Goal: Information Seeking & Learning: Learn about a topic

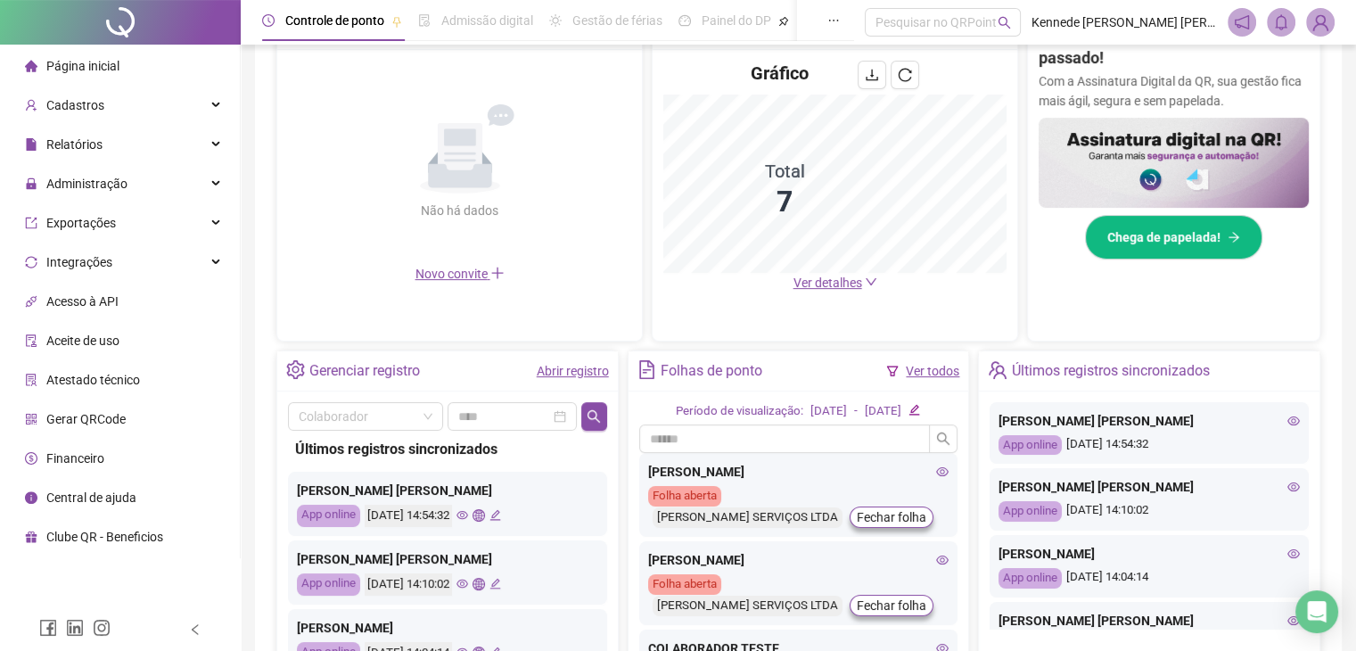
scroll to position [508, 0]
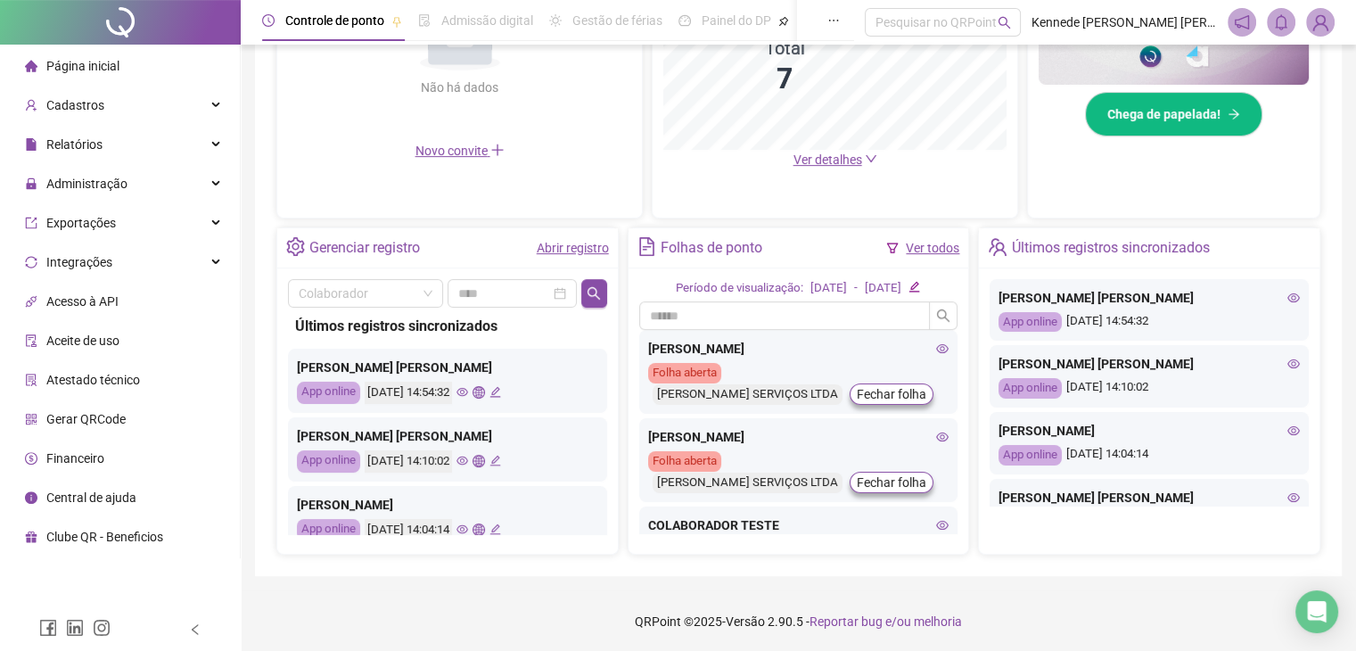
click at [468, 394] on icon "eye" at bounding box center [462, 392] width 12 height 9
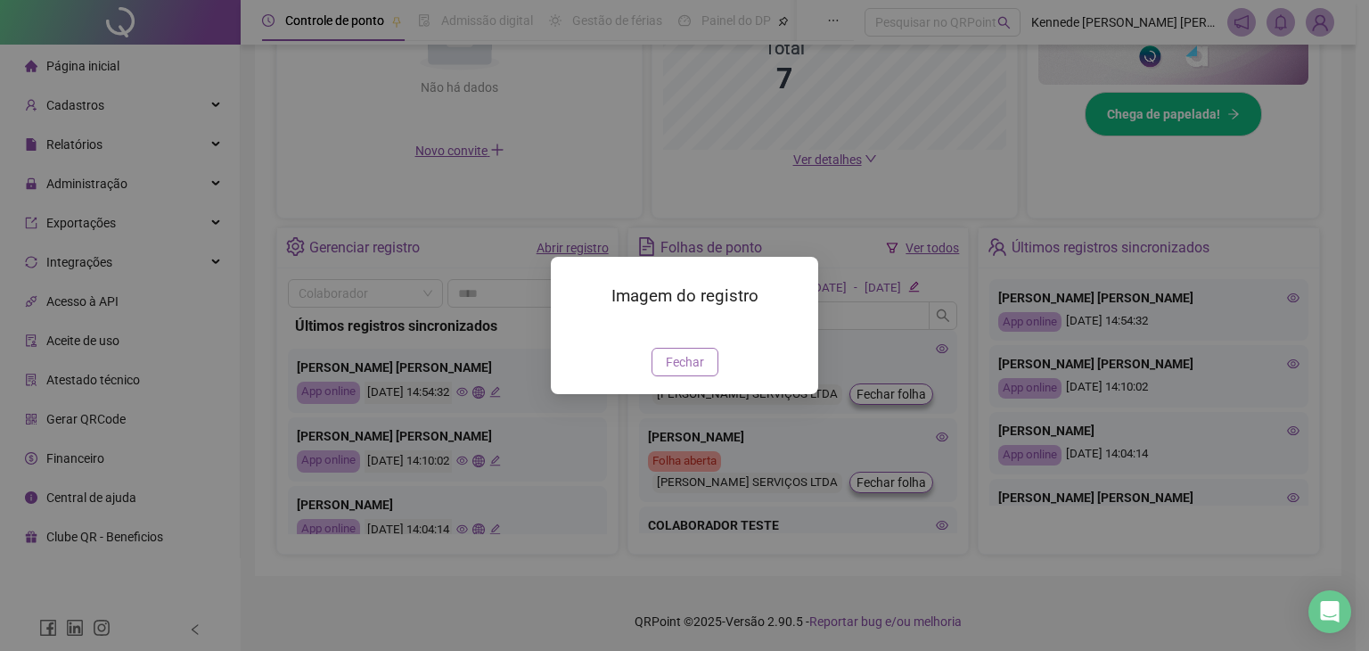
click at [706, 376] on button "Fechar" at bounding box center [685, 362] width 67 height 29
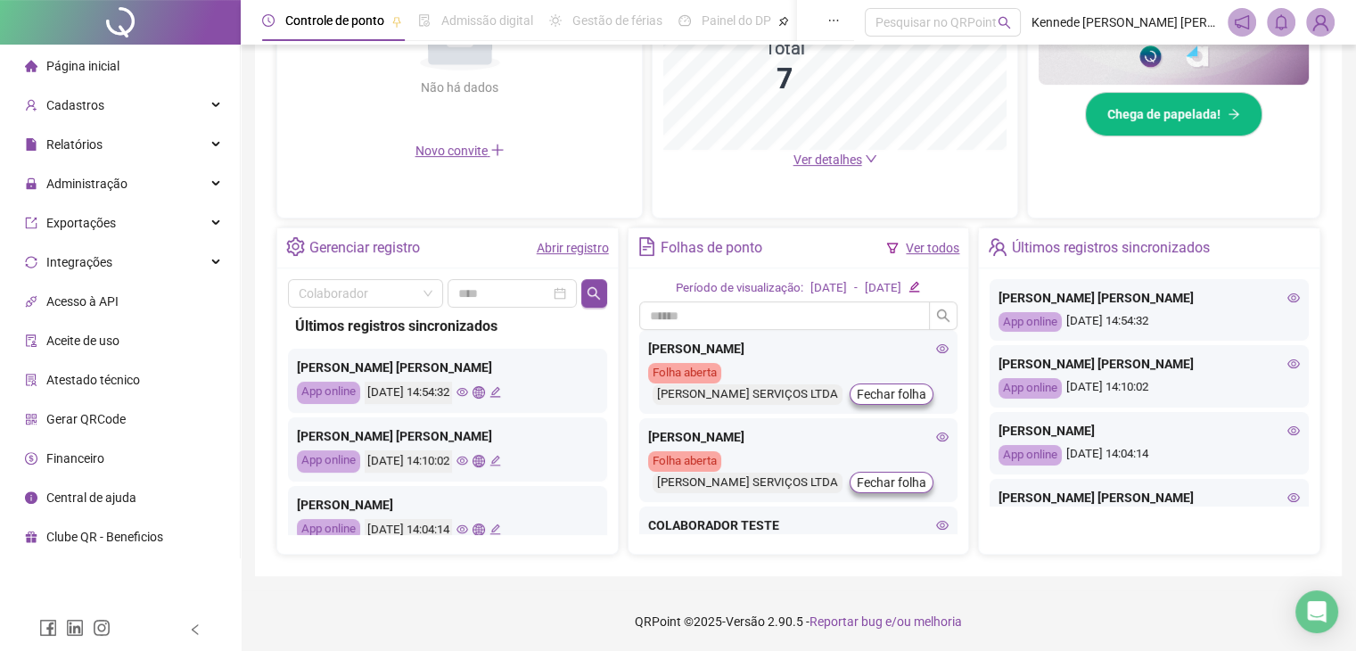
click at [468, 456] on icon "eye" at bounding box center [462, 461] width 12 height 12
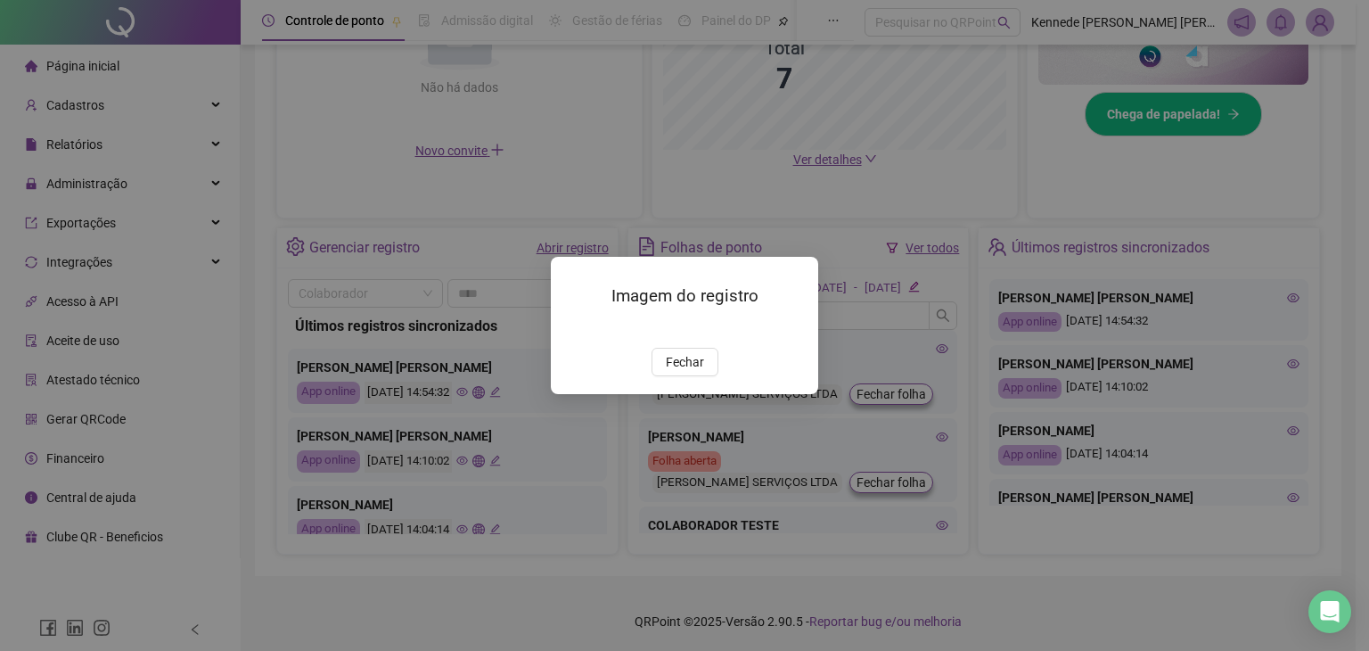
click at [481, 407] on div "Imagem do registro Fechar" at bounding box center [684, 325] width 1369 height 651
click at [699, 372] on span "Fechar" at bounding box center [685, 362] width 38 height 20
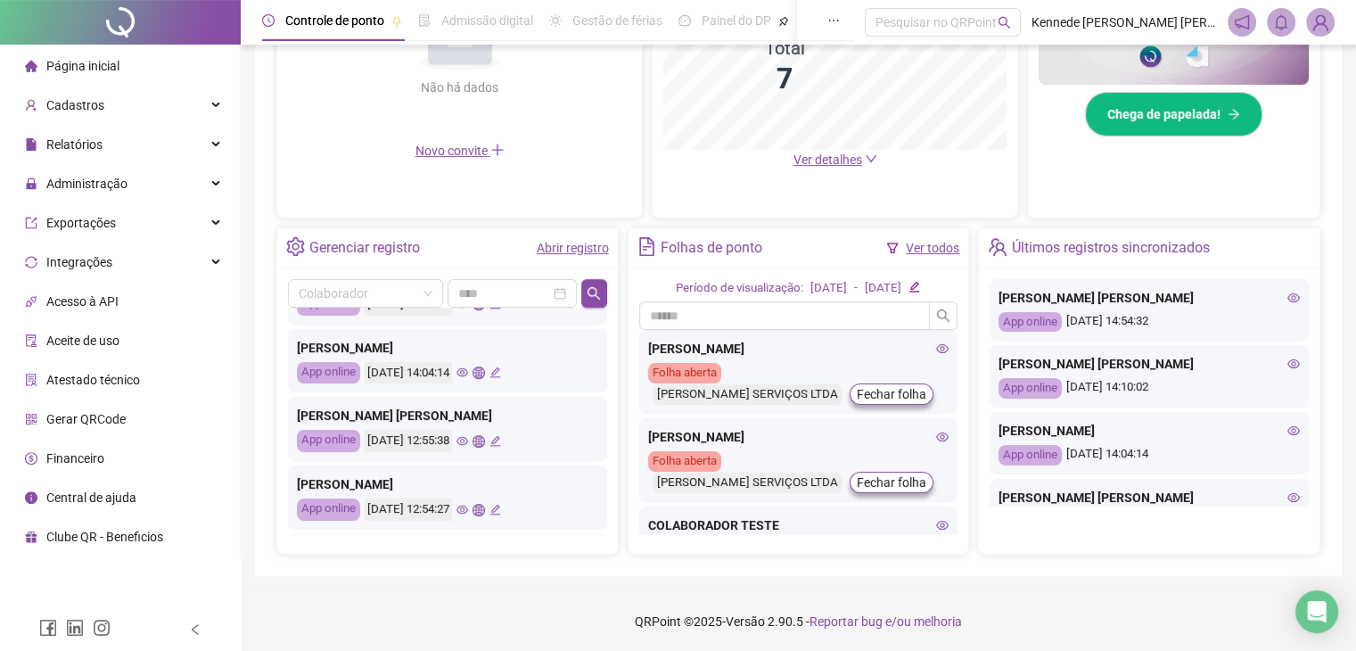
scroll to position [178, 0]
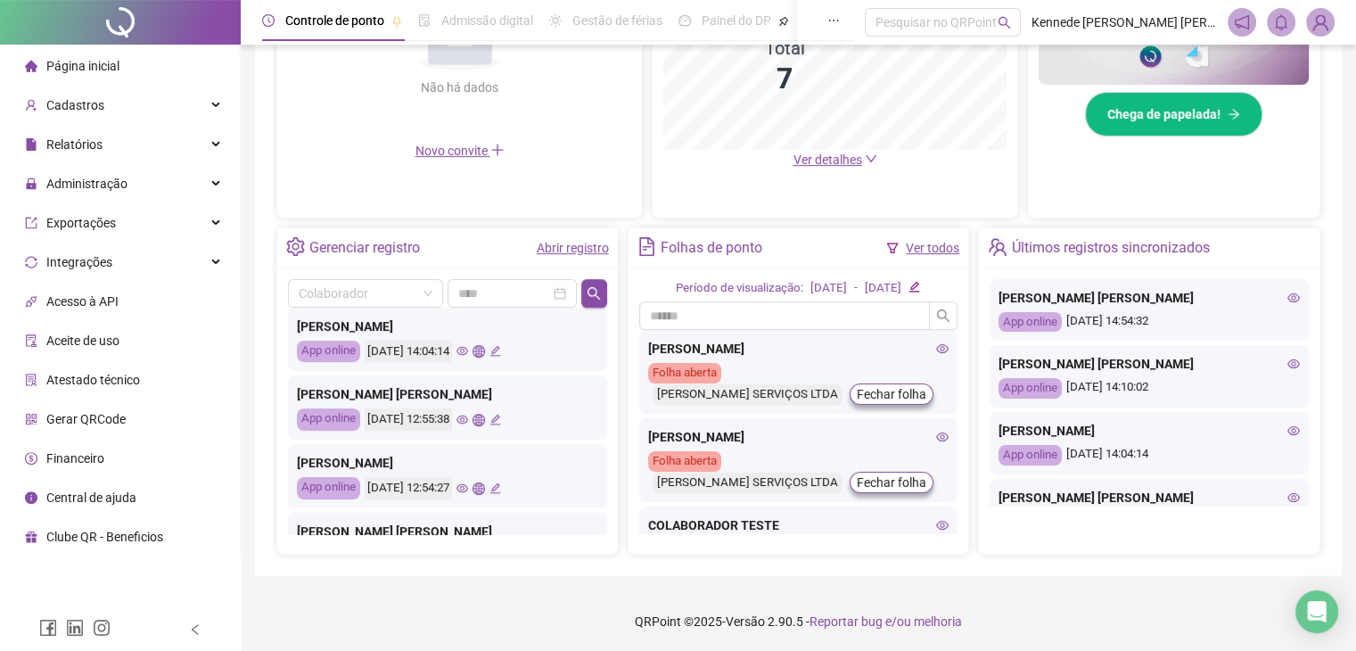
click at [468, 345] on icon "eye" at bounding box center [462, 351] width 12 height 12
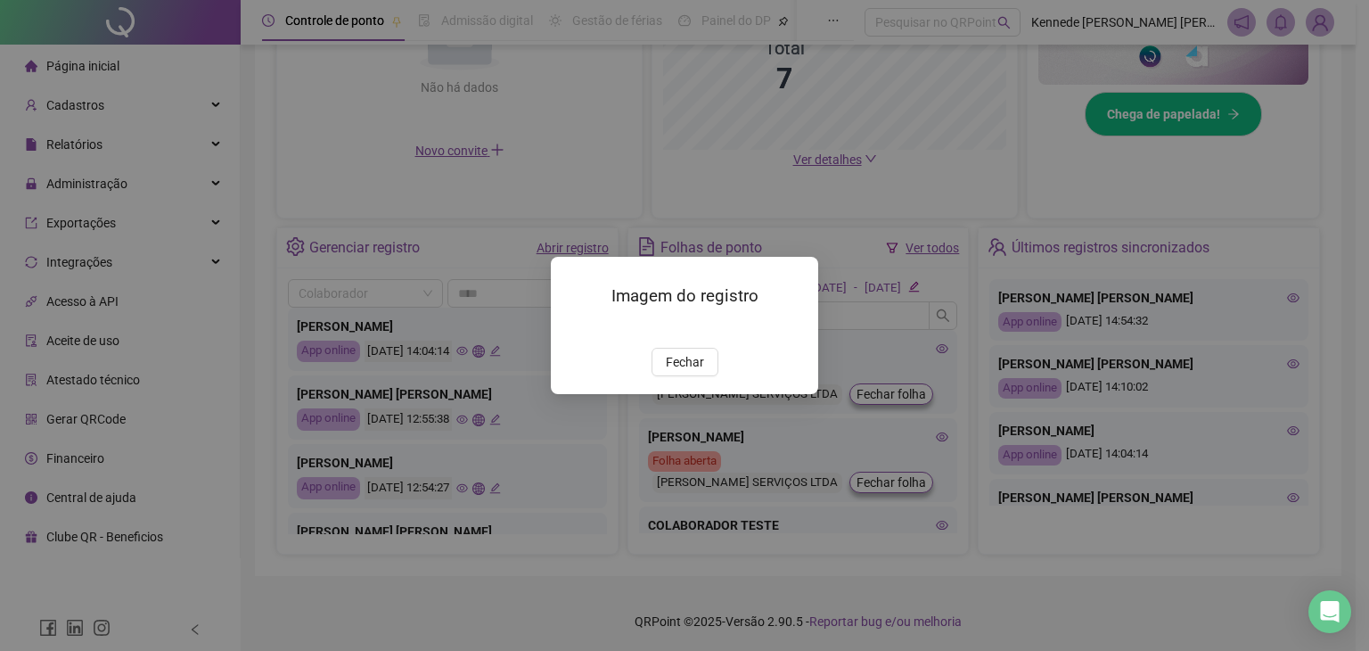
click at [482, 364] on div "Imagem do registro Fechar" at bounding box center [684, 325] width 1369 height 651
click at [695, 372] on span "Fechar" at bounding box center [685, 362] width 38 height 20
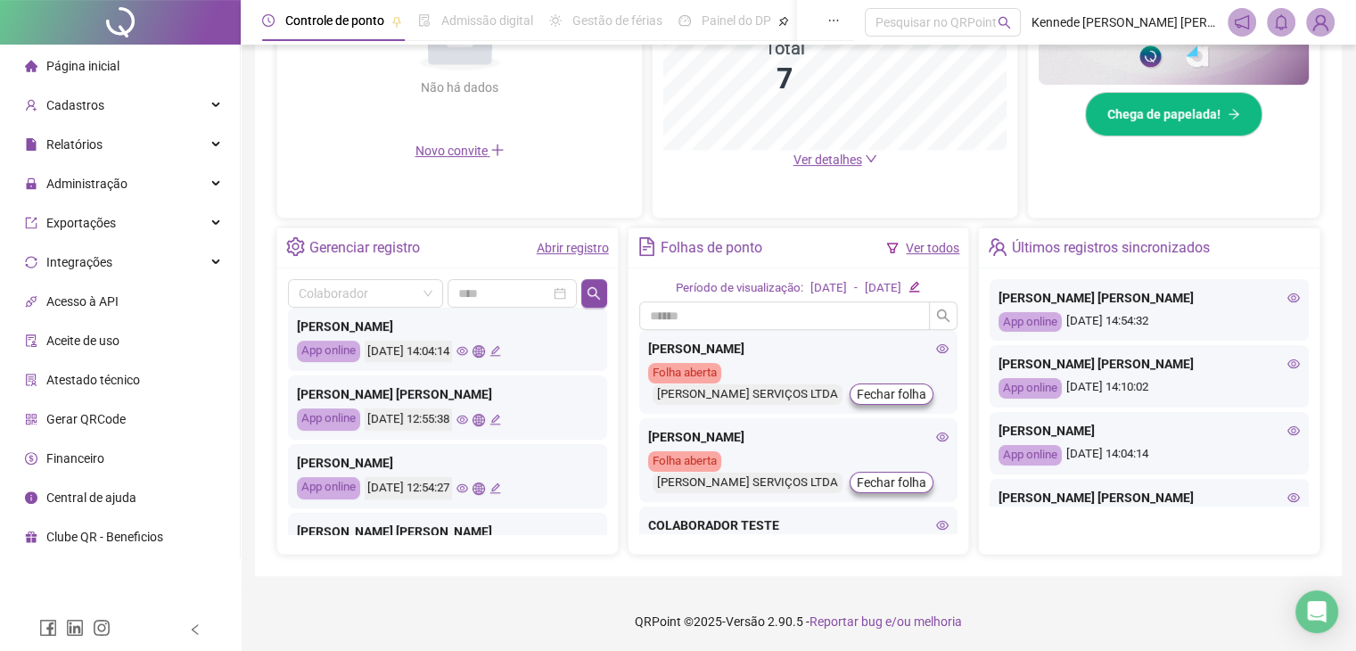
click at [468, 488] on icon "eye" at bounding box center [462, 488] width 12 height 12
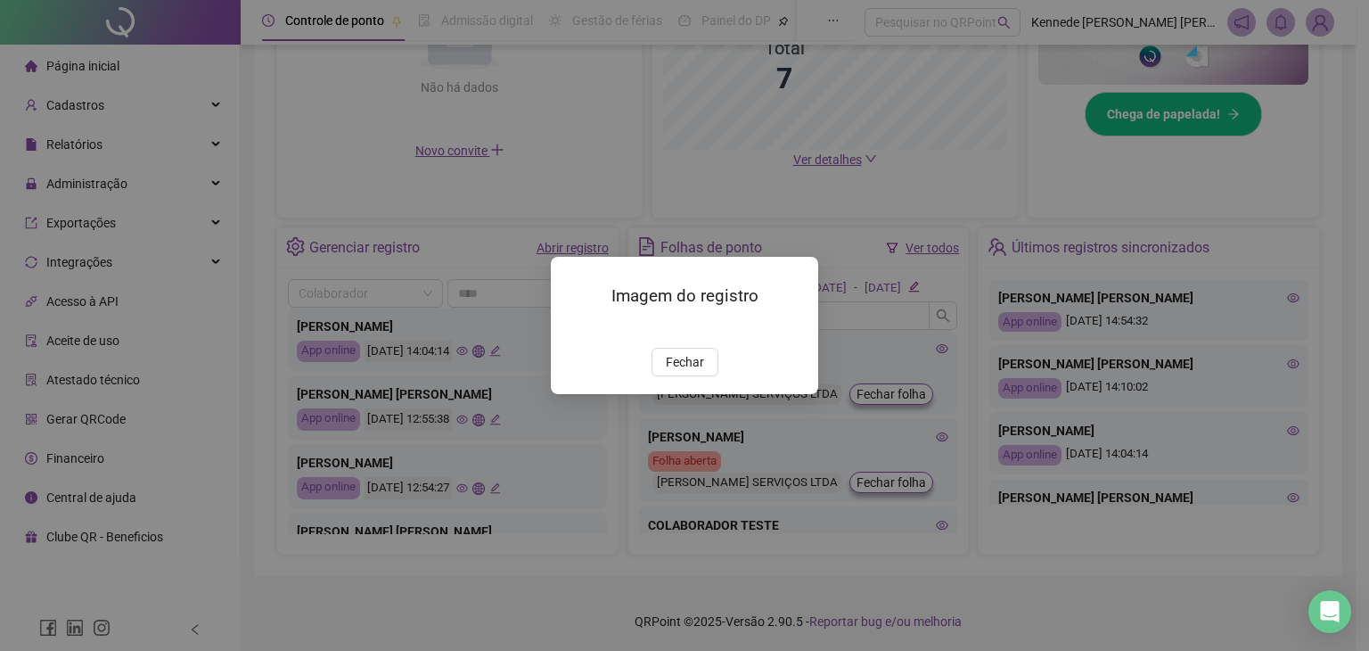
click at [467, 442] on div "Imagem do registro Fechar" at bounding box center [684, 325] width 1369 height 651
click at [694, 376] on button "Fechar" at bounding box center [685, 362] width 67 height 29
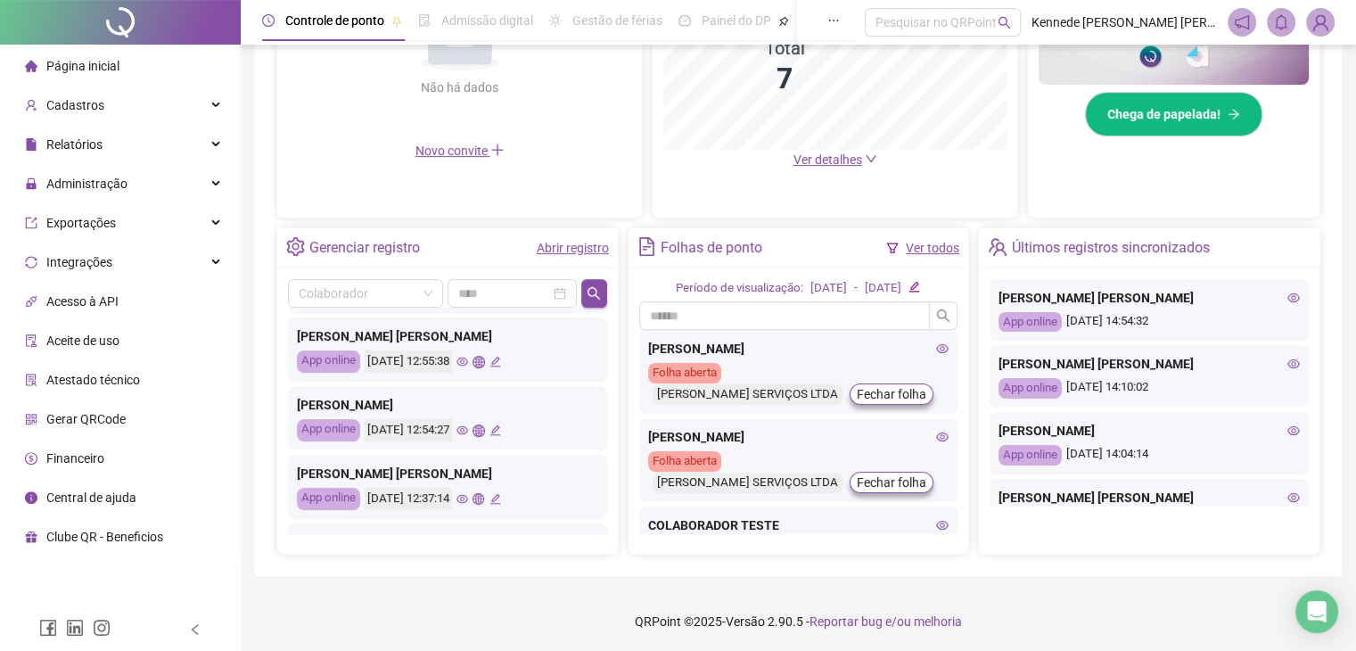
scroll to position [267, 0]
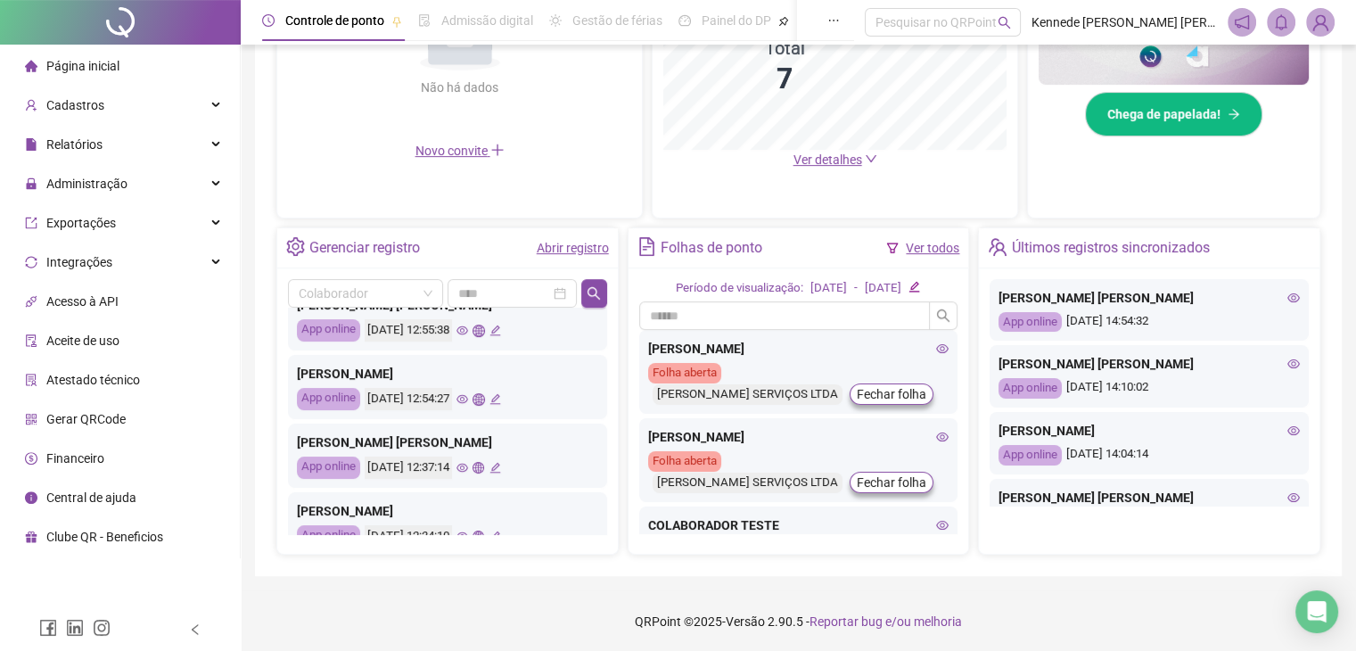
click at [468, 464] on icon "eye" at bounding box center [462, 468] width 12 height 9
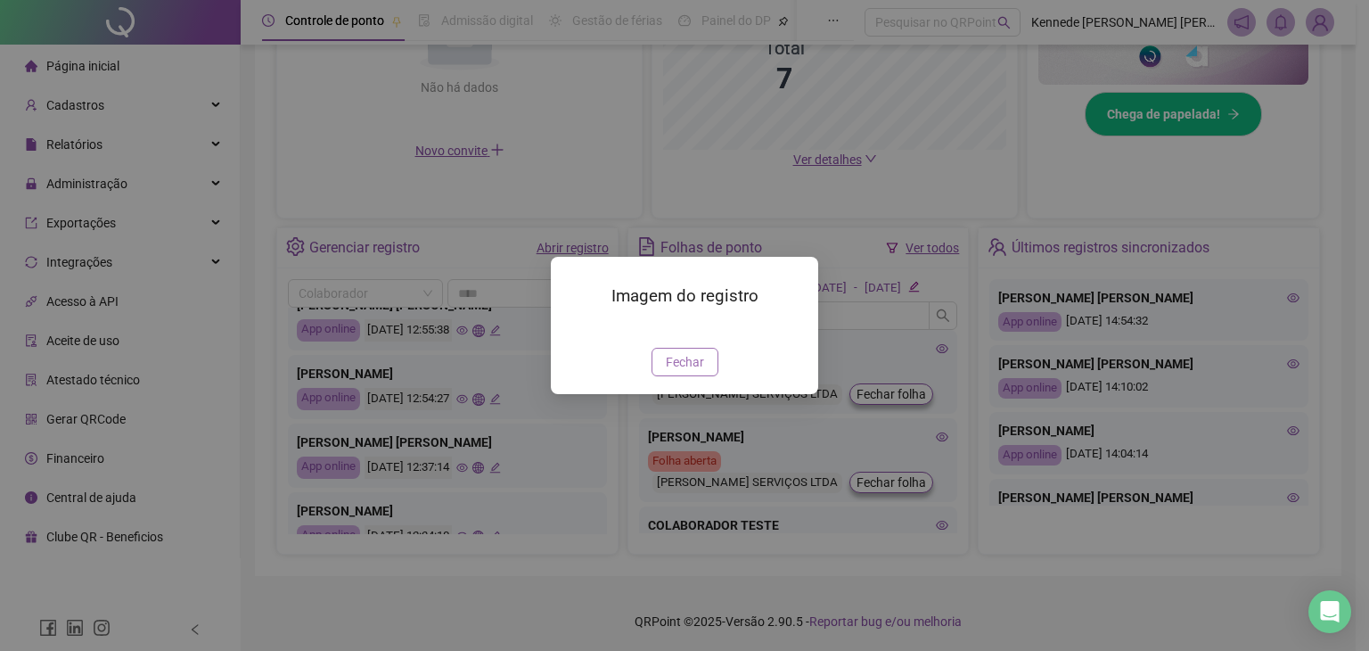
click at [688, 372] on span "Fechar" at bounding box center [685, 362] width 38 height 20
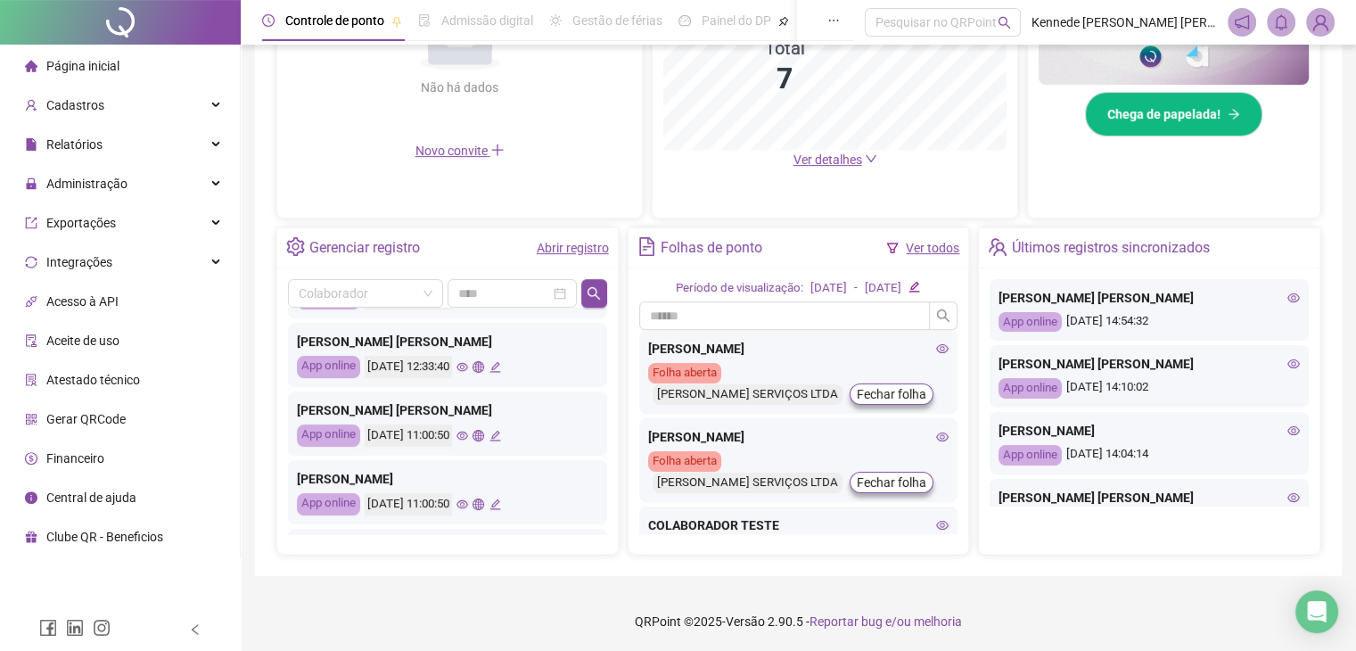
scroll to position [624, 0]
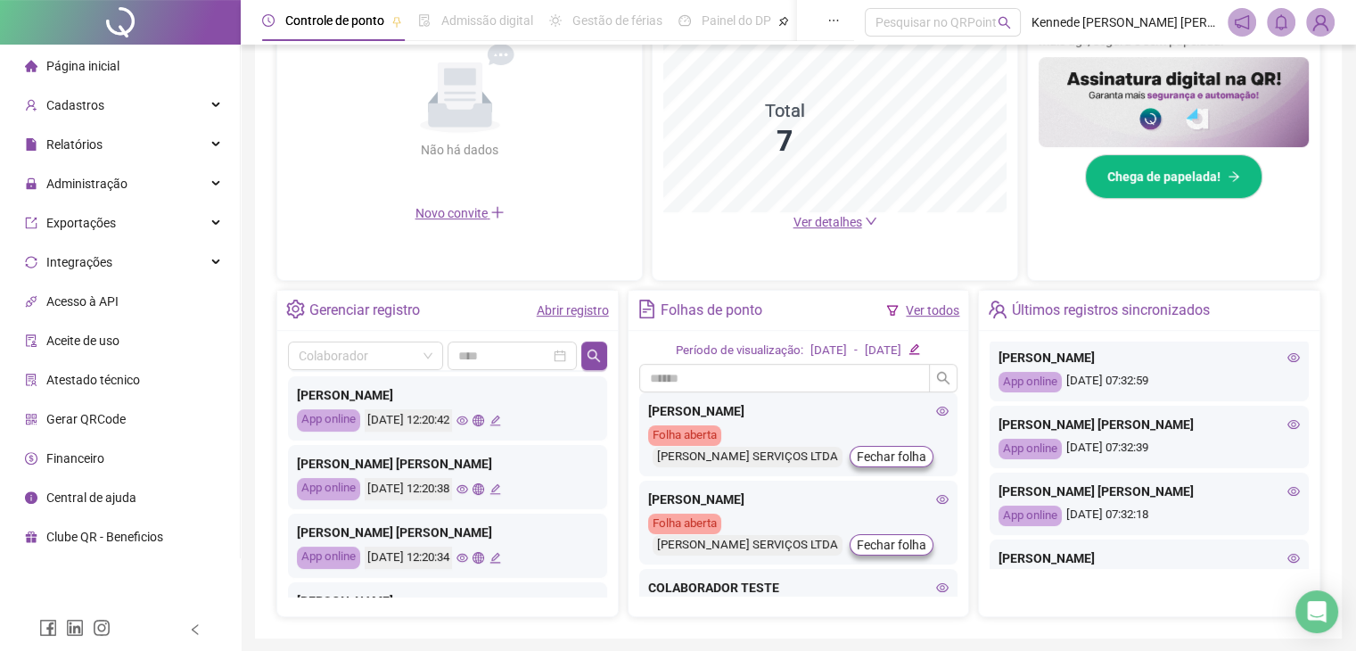
scroll to position [535, 0]
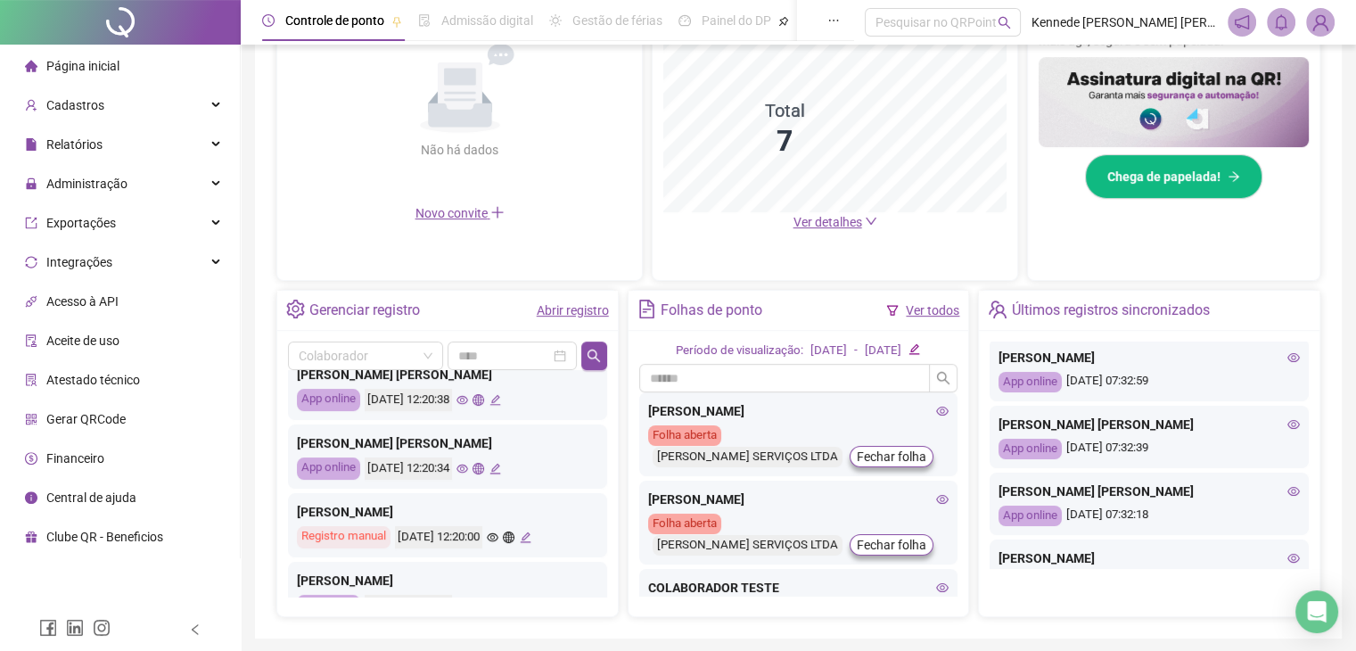
click at [438, 537] on div "[DATE] 12:20:00" at bounding box center [438, 537] width 87 height 22
drag, startPoint x: 390, startPoint y: 536, endPoint x: 471, endPoint y: 532, distance: 81.2
click at [471, 532] on div "Registro manual [DATE] 12:20:00" at bounding box center [447, 537] width 301 height 22
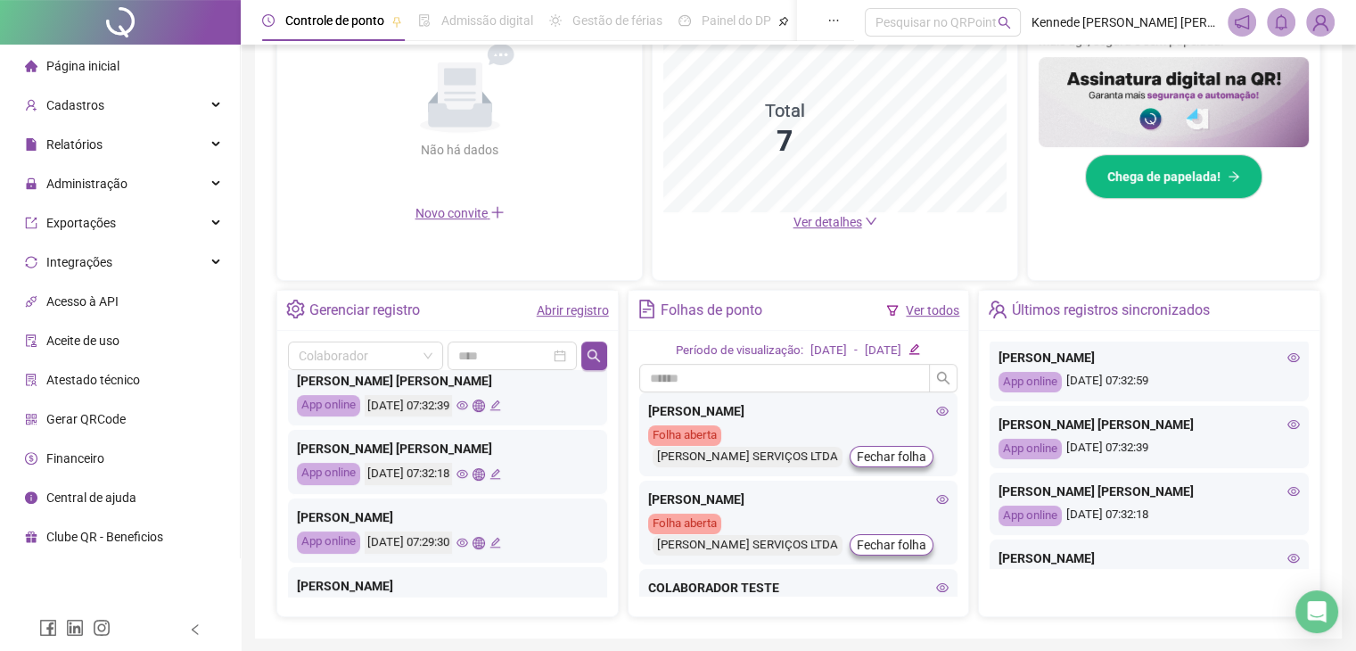
scroll to position [178, 0]
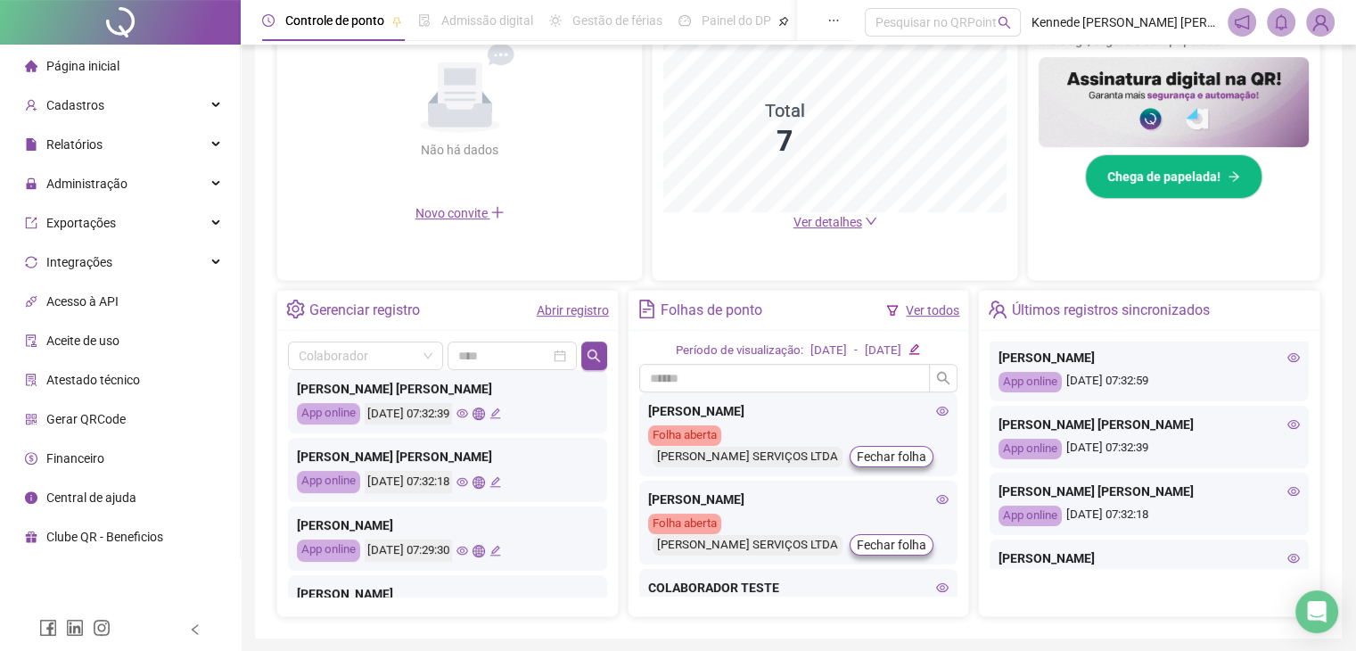
click at [1137, 315] on div "Últimos registros sincronizados" at bounding box center [1111, 310] width 198 height 30
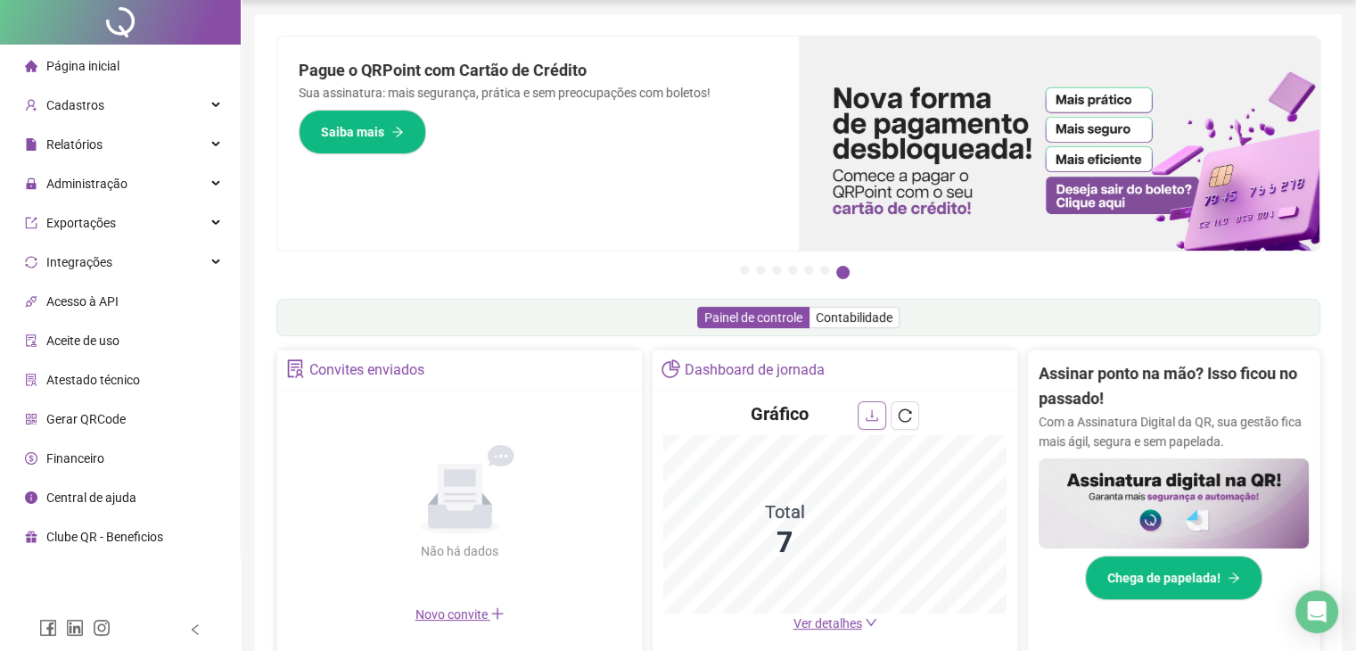
scroll to position [0, 0]
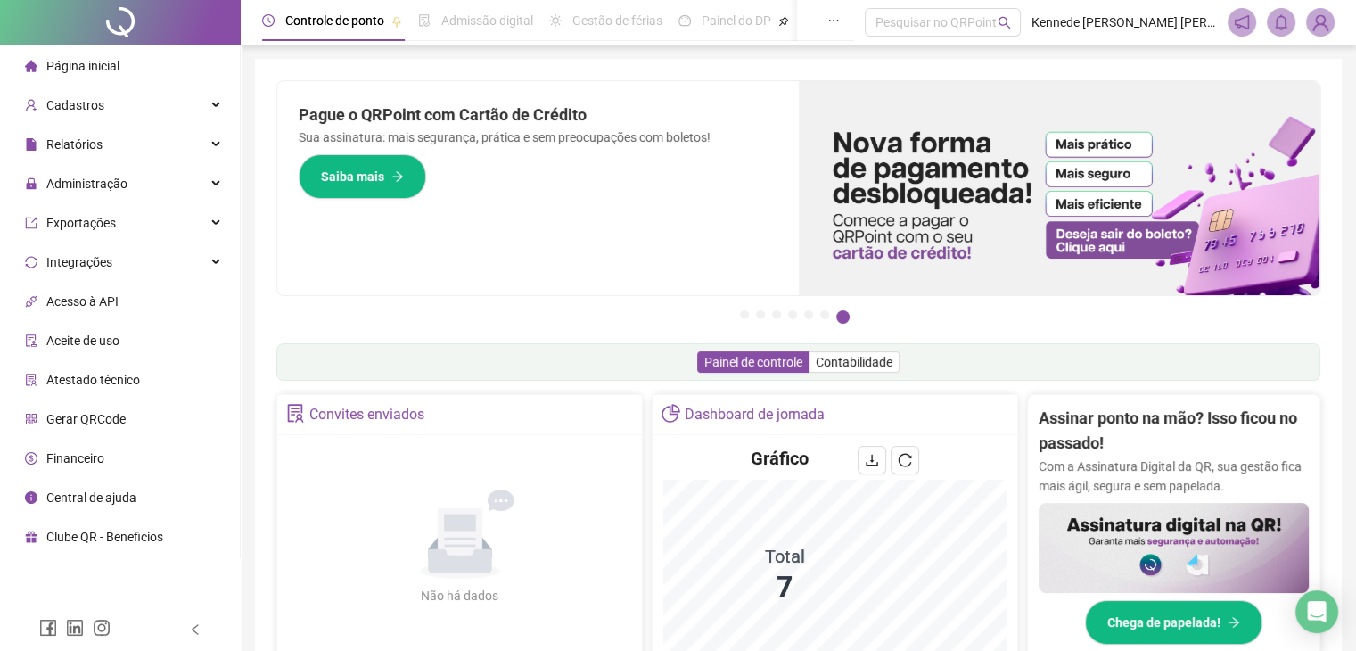
click at [837, 372] on div "Painel de controle Contabilidade" at bounding box center [798, 361] width 1044 height 37
click at [841, 366] on span "Contabilidade" at bounding box center [854, 362] width 77 height 14
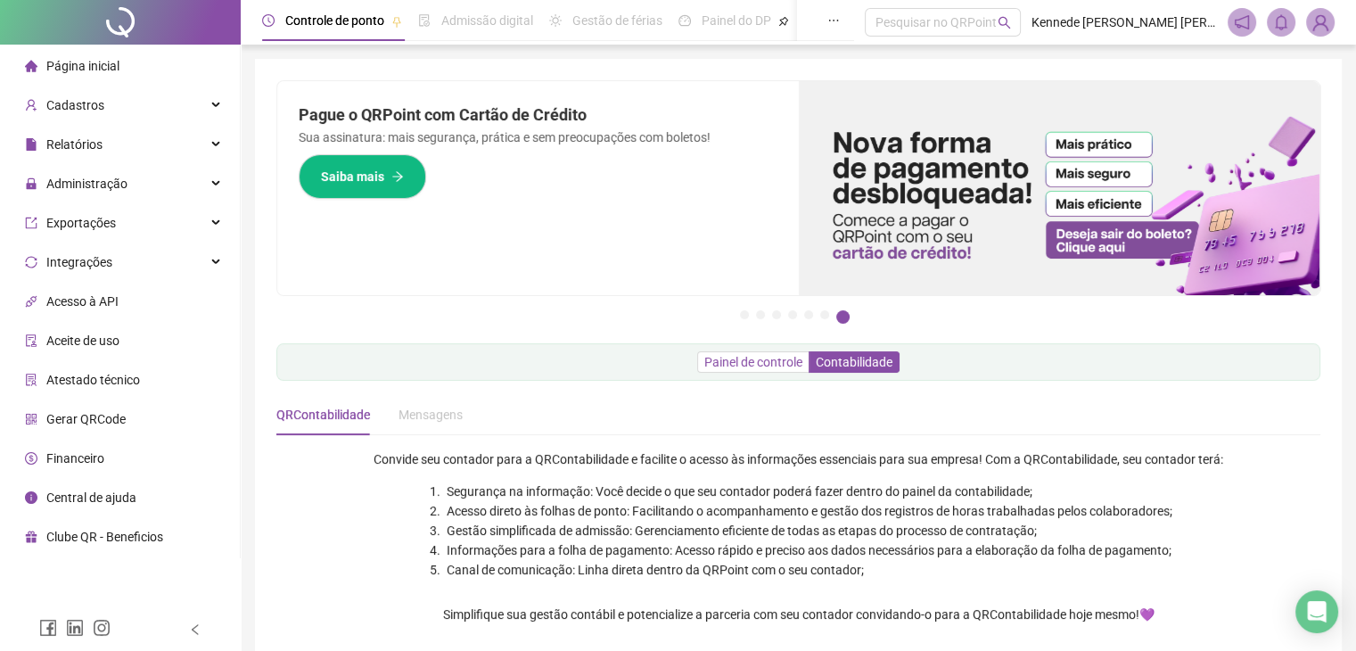
click at [767, 368] on span "Painel de controle" at bounding box center [753, 362] width 98 height 14
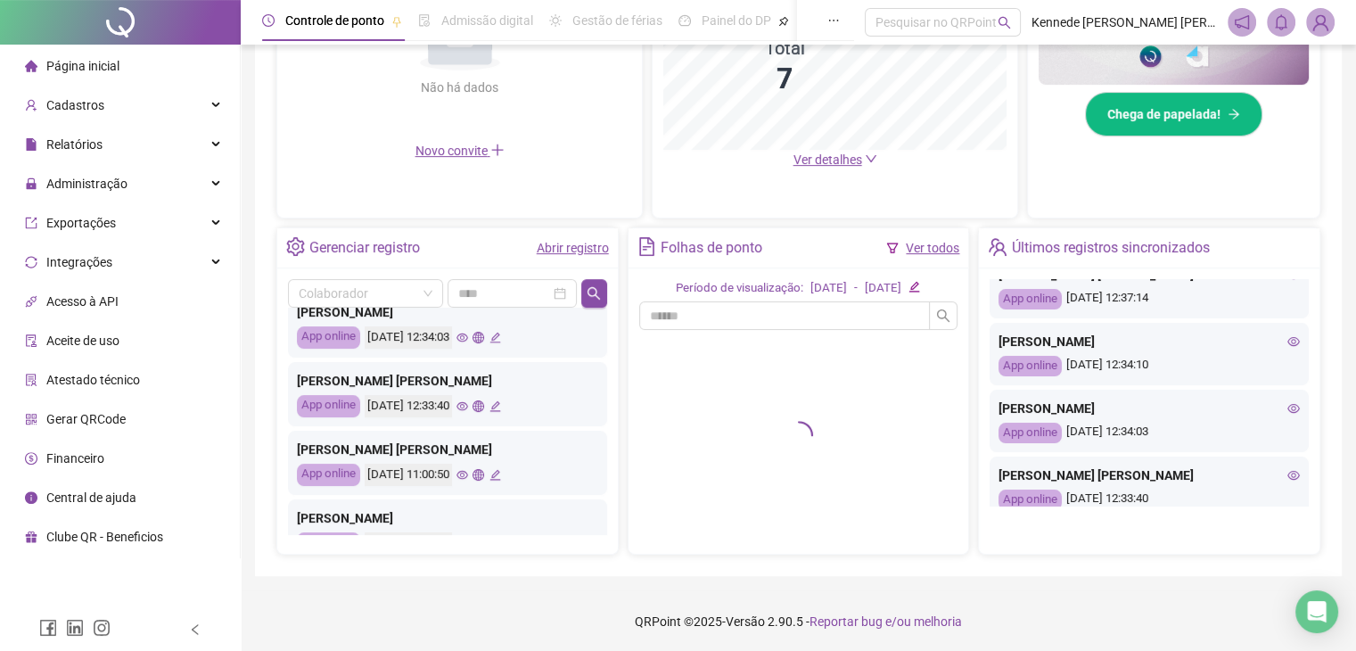
scroll to position [321, 0]
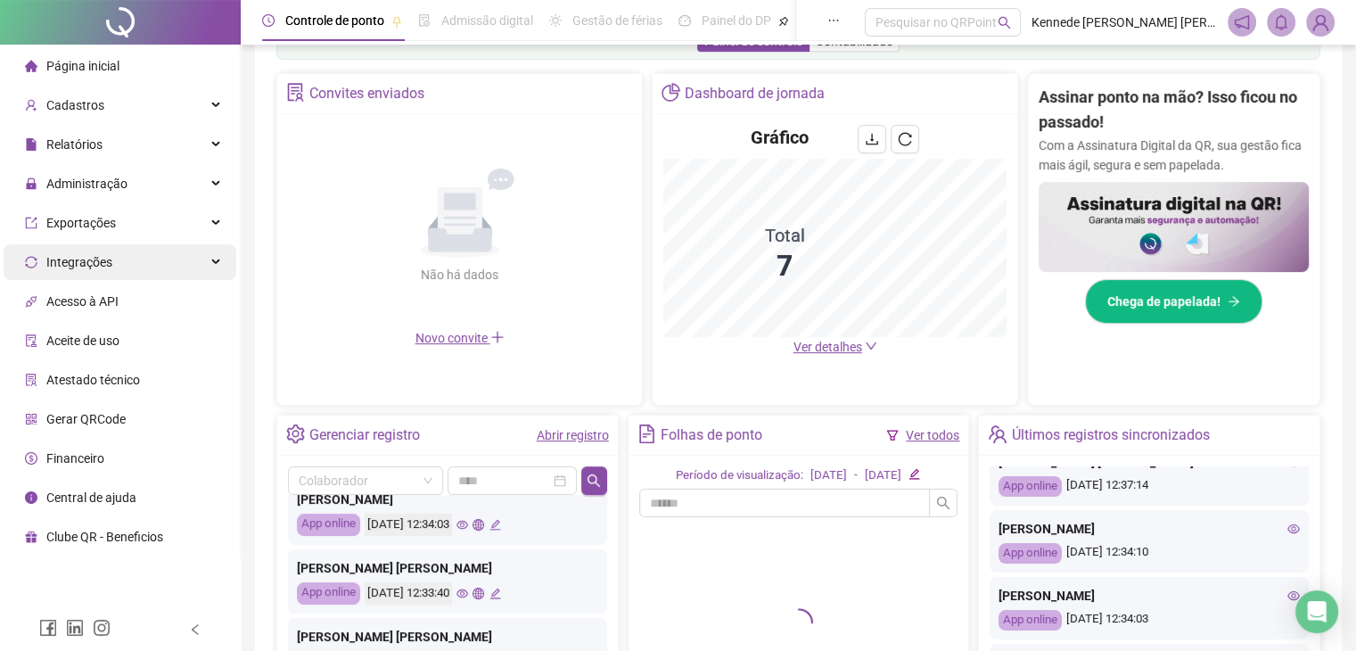
click at [121, 265] on div "Integrações" at bounding box center [120, 262] width 233 height 36
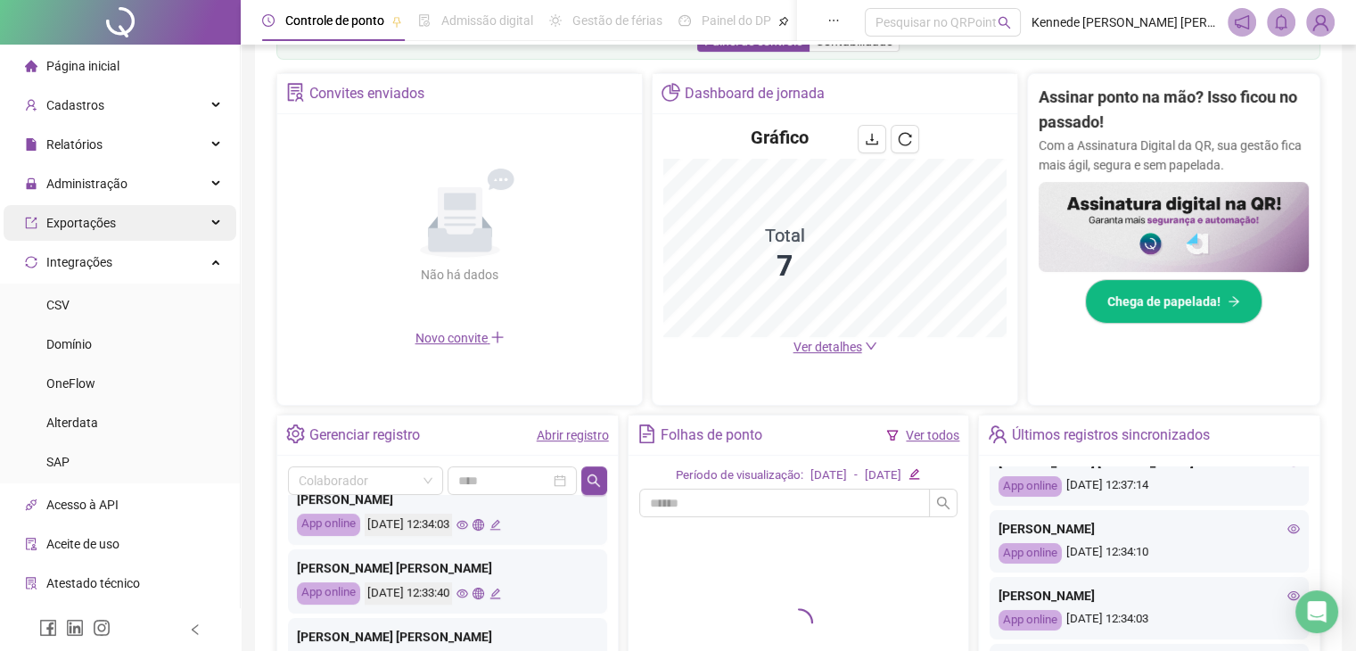
click at [137, 214] on div "Exportações" at bounding box center [120, 223] width 233 height 36
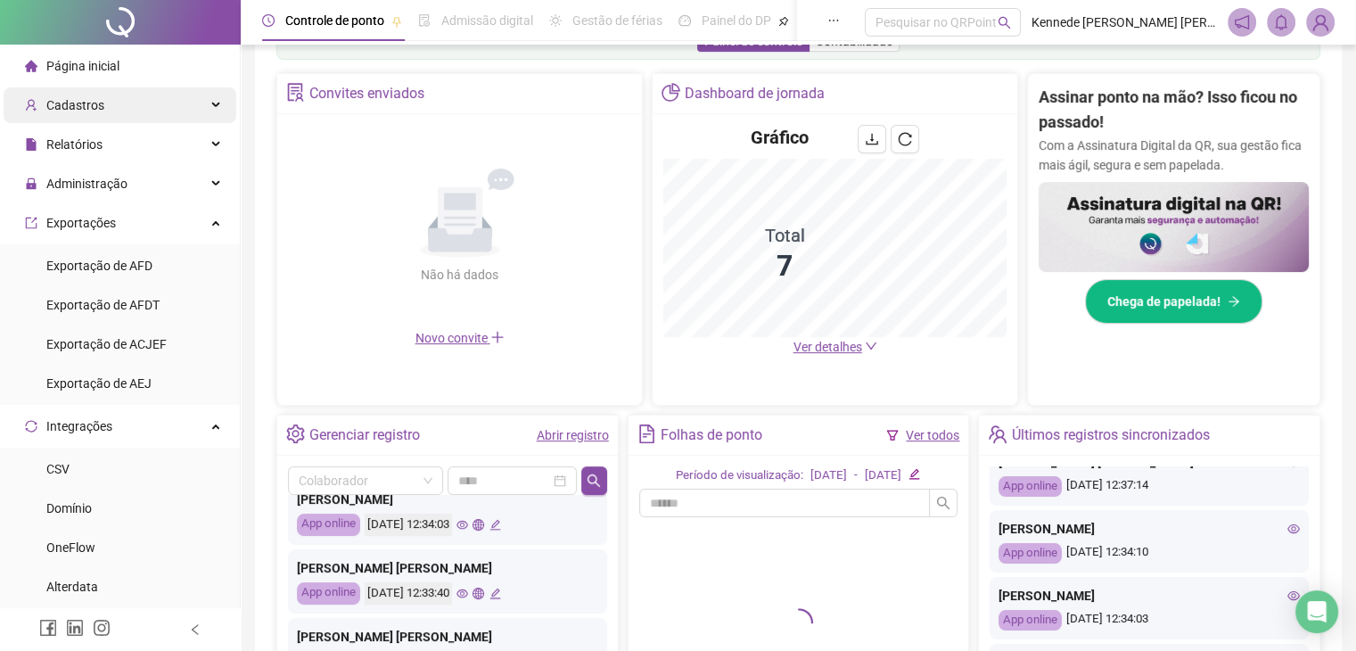
click at [158, 114] on div "Cadastros" at bounding box center [120, 105] width 233 height 36
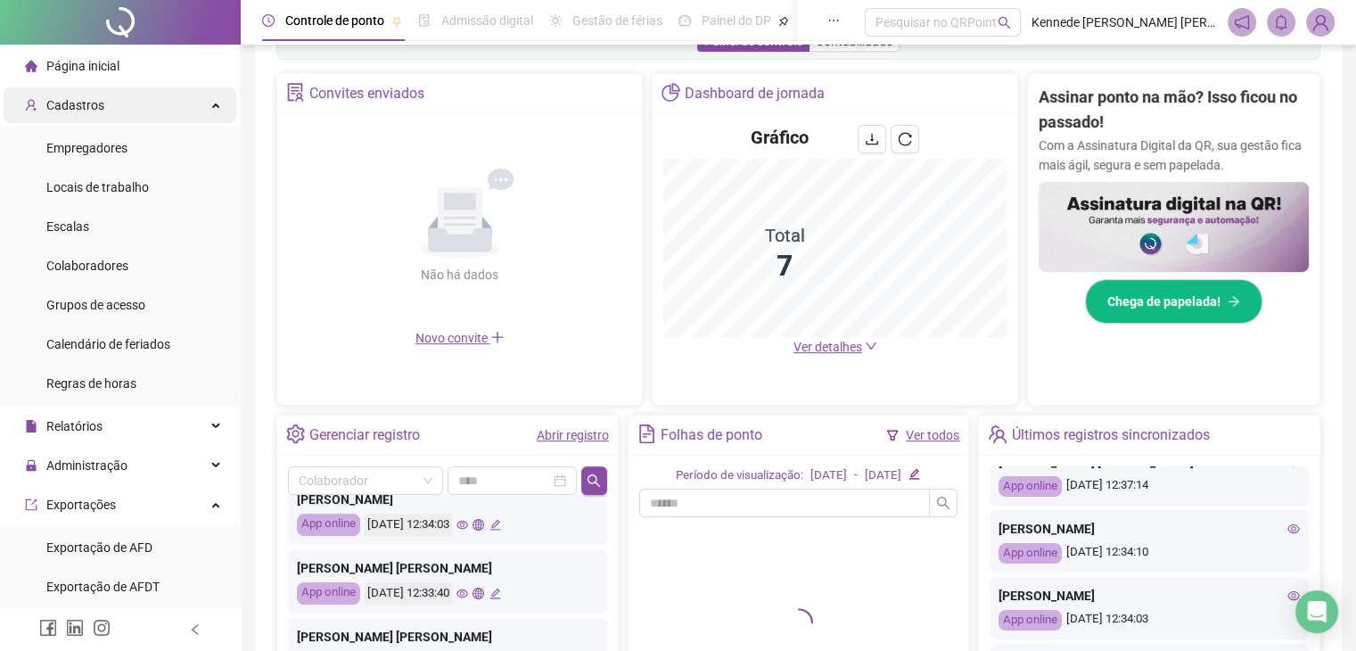
click at [158, 114] on div "Cadastros" at bounding box center [120, 105] width 233 height 36
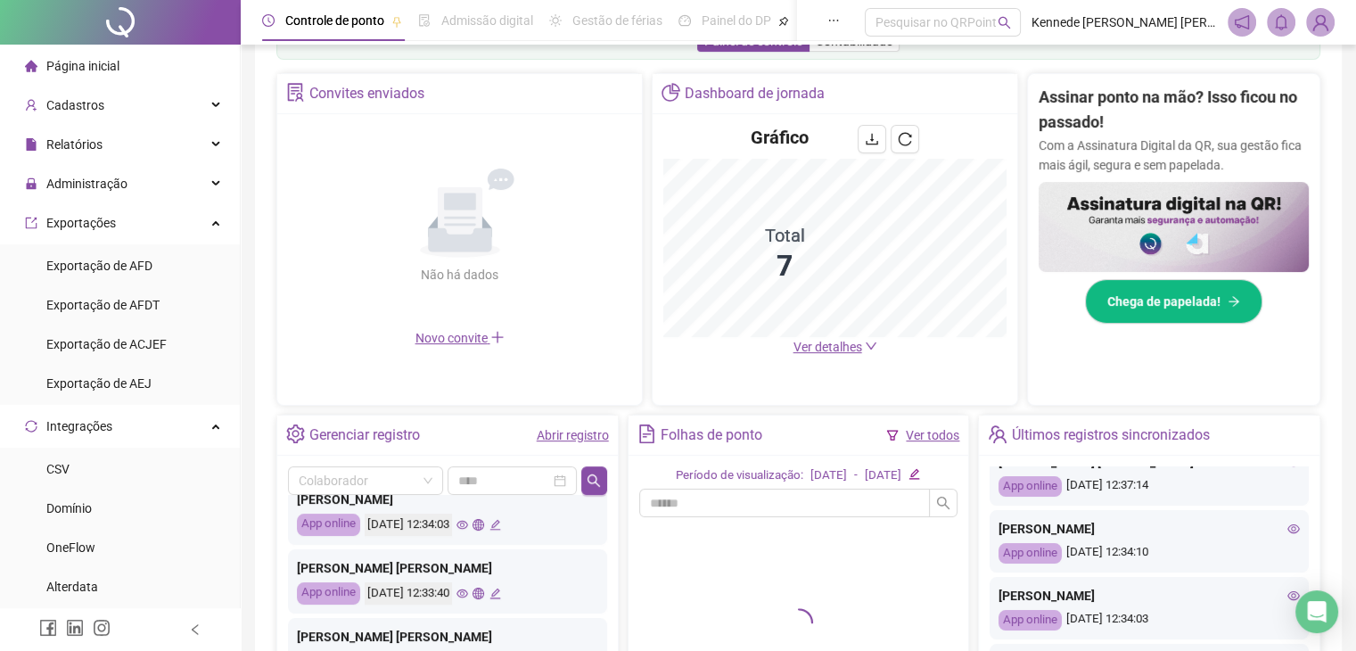
click at [158, 71] on li "Página inicial" at bounding box center [120, 66] width 233 height 36
click at [818, 344] on span "Ver detalhes" at bounding box center [827, 347] width 69 height 14
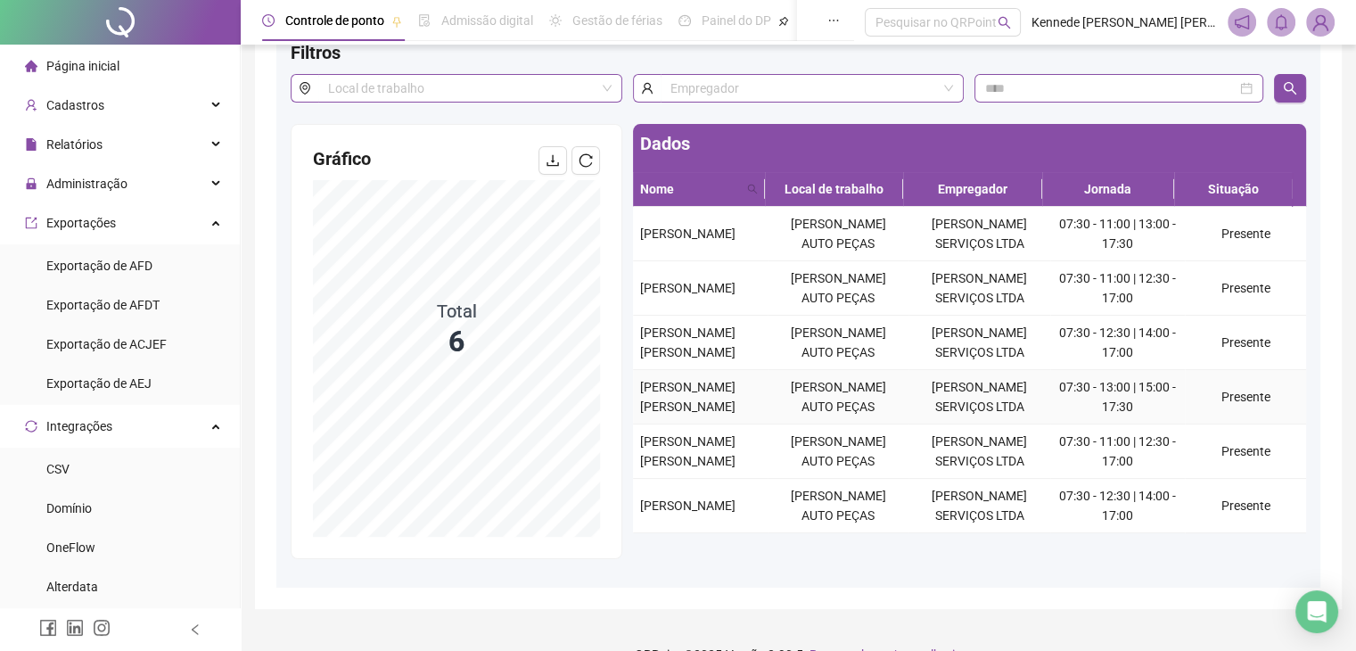
scroll to position [128, 0]
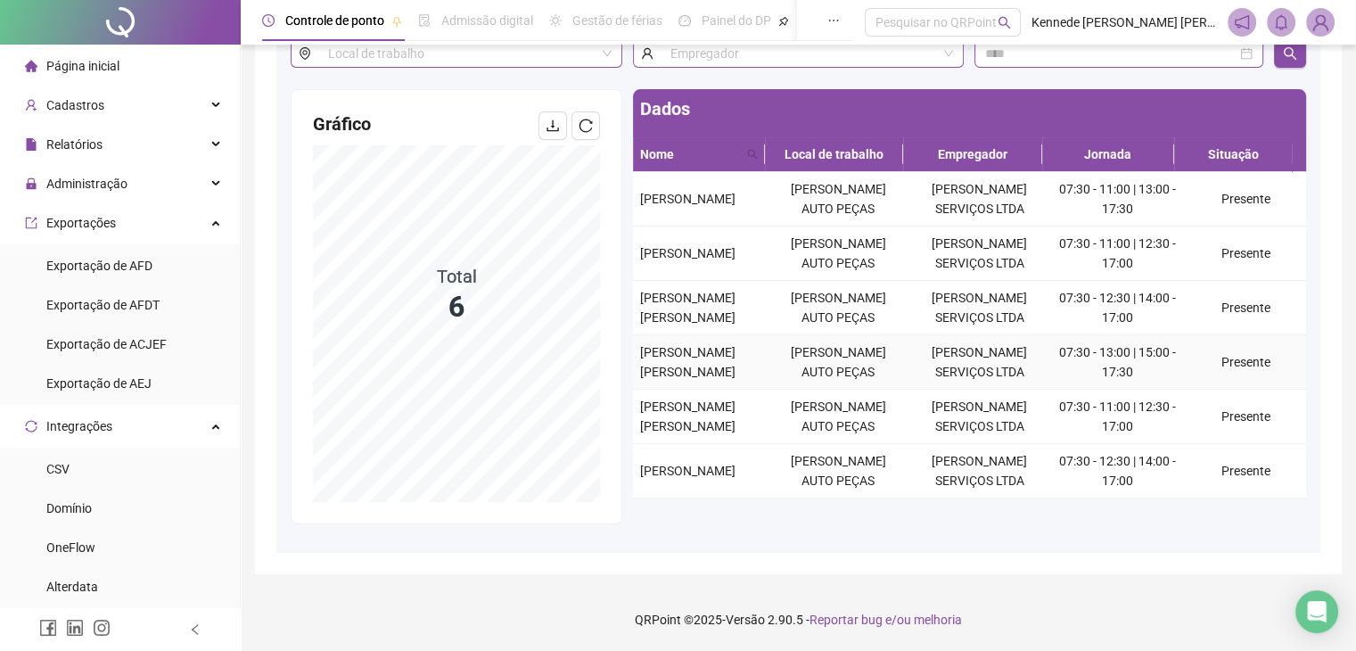
click at [938, 390] on td "[PERSON_NAME] SERVIÇOS LTDA" at bounding box center [979, 362] width 142 height 54
click at [1074, 386] on td "07:30 - 13:00 | 15:00 - 17:30" at bounding box center [1117, 362] width 135 height 54
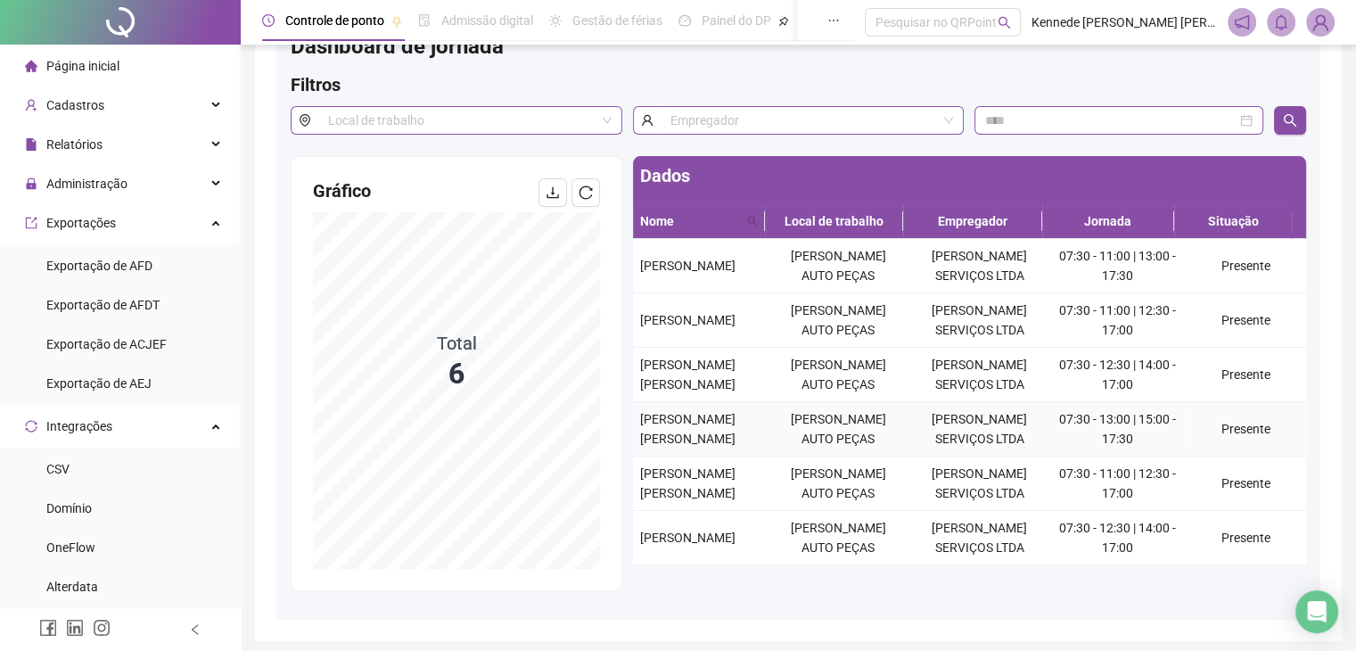
scroll to position [0, 0]
